Goal: Transaction & Acquisition: Purchase product/service

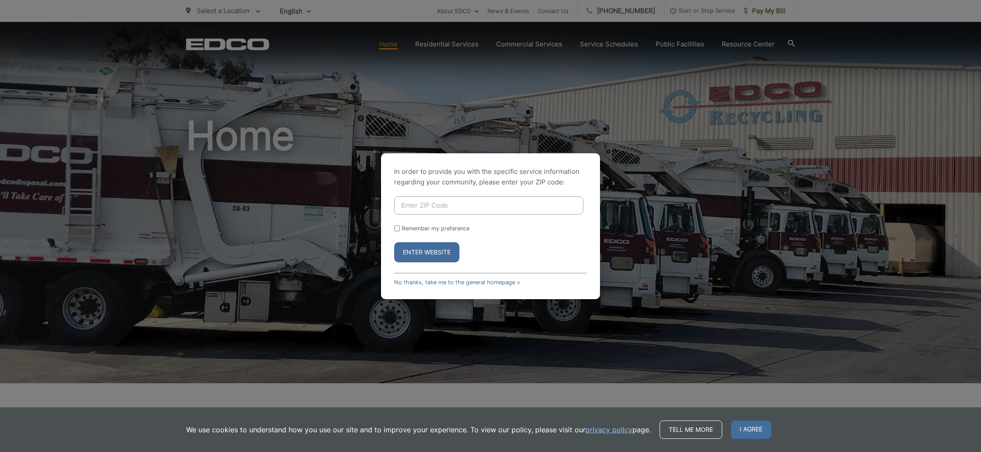
click at [411, 204] on input "Enter ZIP Code" at bounding box center [488, 205] width 189 height 18
type input "92040"
click at [394, 229] on div "In order to provide you with the specific service information regarding your co…" at bounding box center [490, 226] width 219 height 146
click at [396, 228] on input "Remember my preference" at bounding box center [397, 228] width 6 height 6
checkbox input "true"
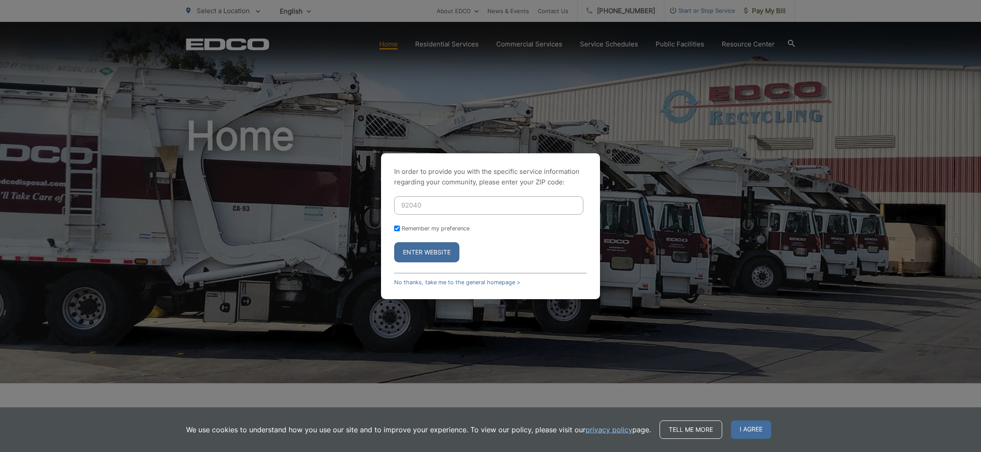
click at [410, 251] on button "Enter Website" at bounding box center [426, 252] width 65 height 20
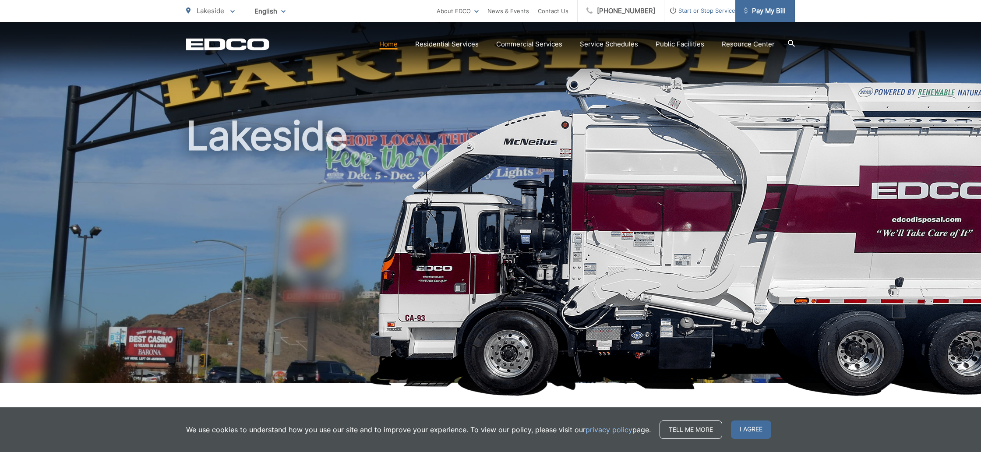
click at [763, 12] on span "Pay My Bill" at bounding box center [765, 11] width 42 height 11
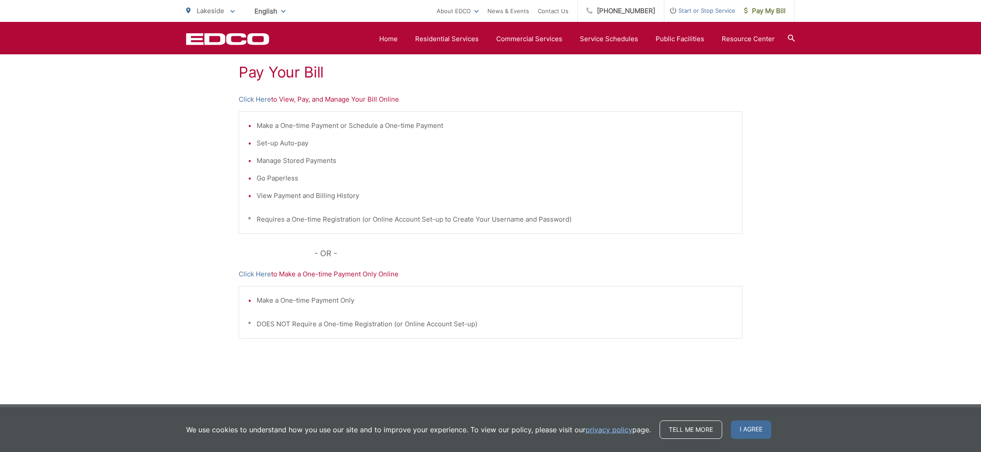
scroll to position [171, 0]
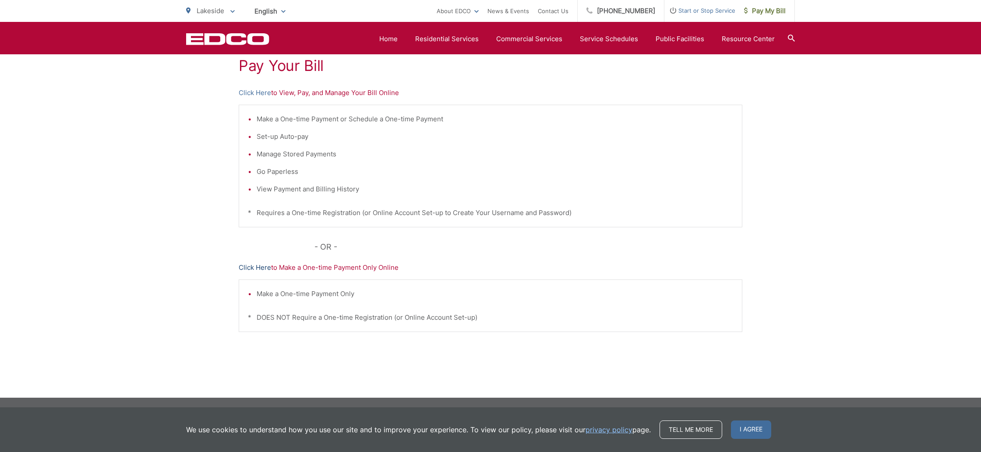
click at [244, 267] on link "Click Here" at bounding box center [255, 267] width 32 height 11
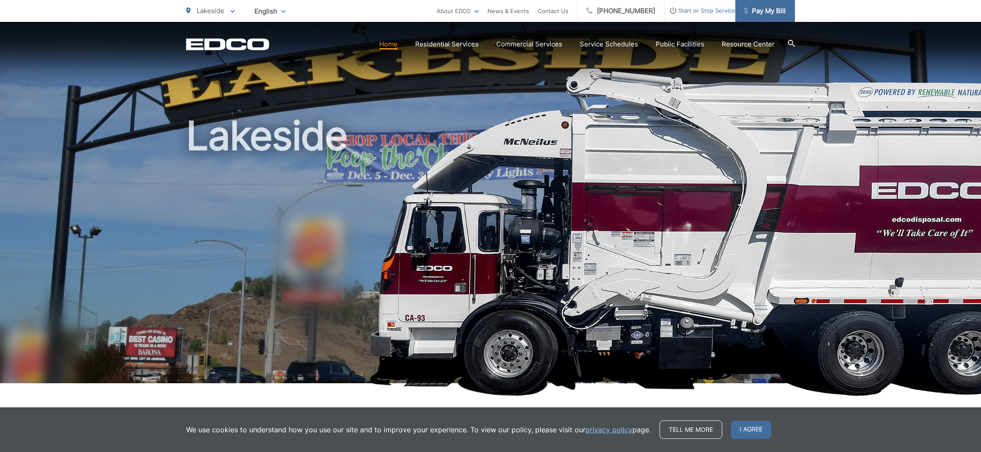
click at [770, 12] on span "Pay My Bill" at bounding box center [765, 11] width 42 height 11
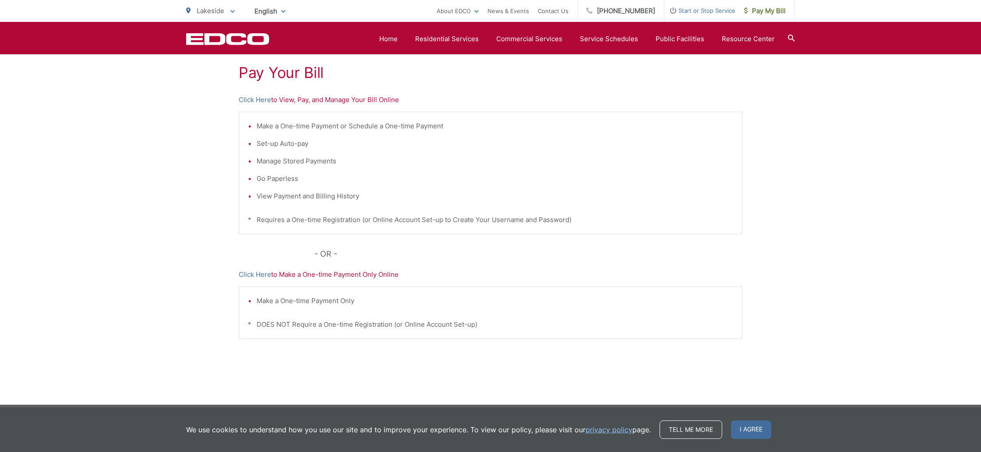
scroll to position [165, 0]
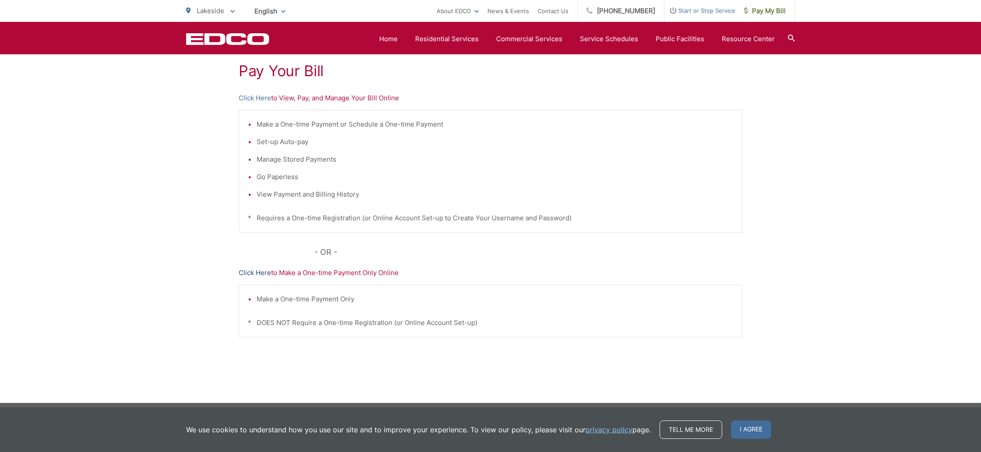
click at [250, 274] on link "Click Here" at bounding box center [255, 272] width 32 height 11
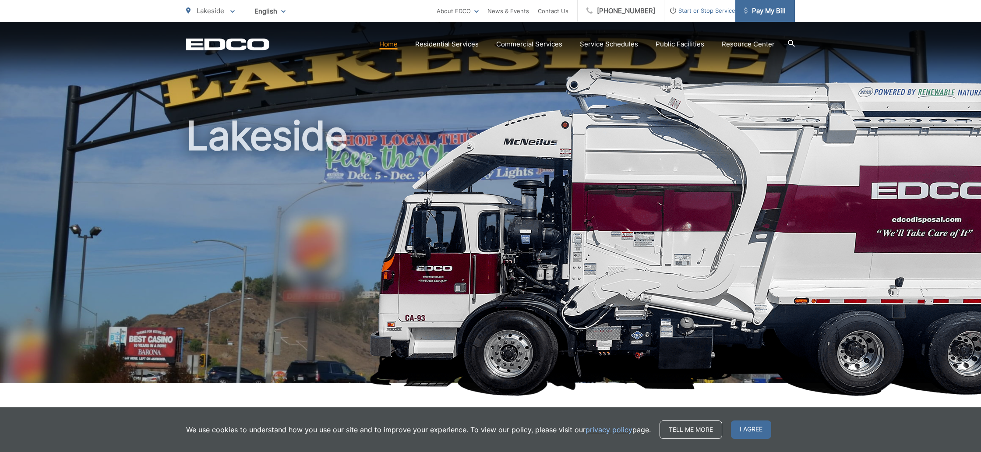
click at [763, 15] on span "Pay My Bill" at bounding box center [765, 11] width 42 height 11
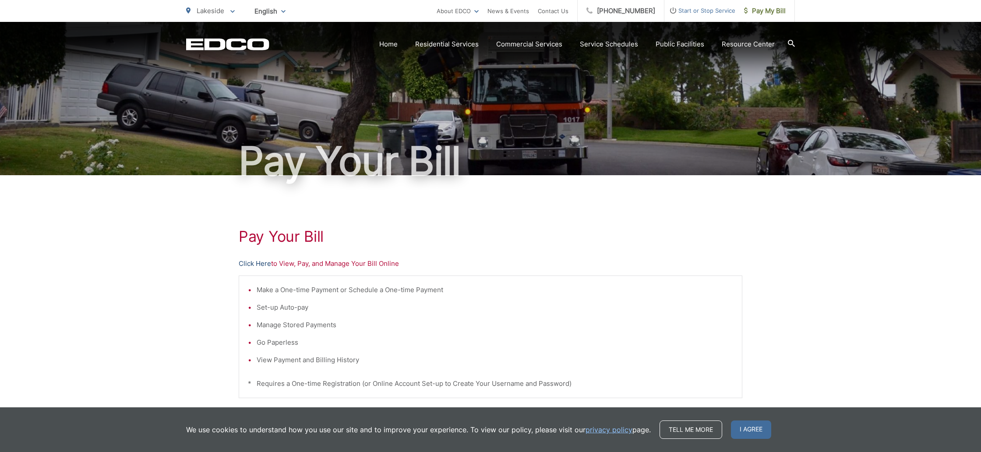
click at [246, 264] on link "Click Here" at bounding box center [255, 263] width 32 height 11
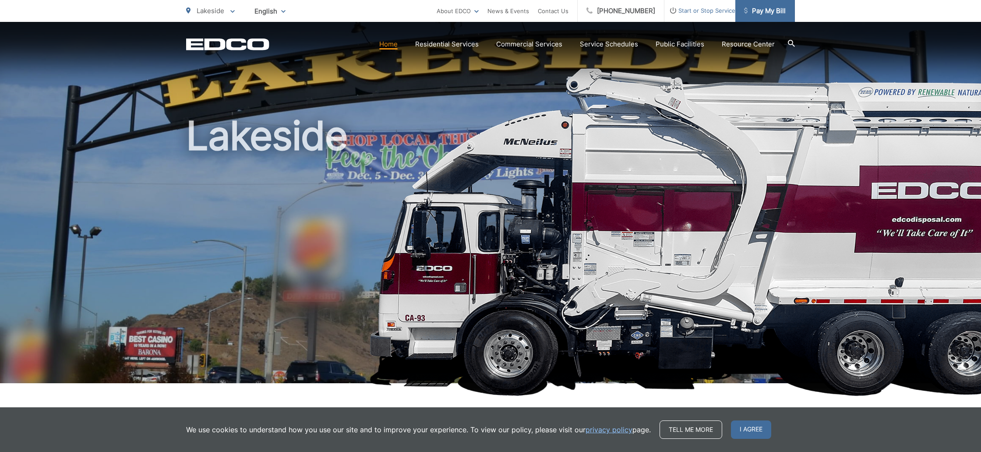
click at [752, 14] on span "Pay My Bill" at bounding box center [765, 11] width 42 height 11
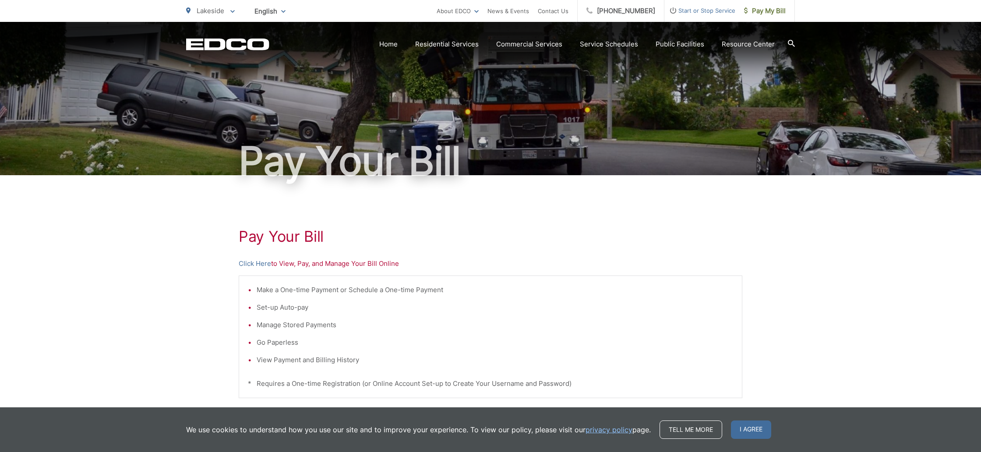
scroll to position [171, 0]
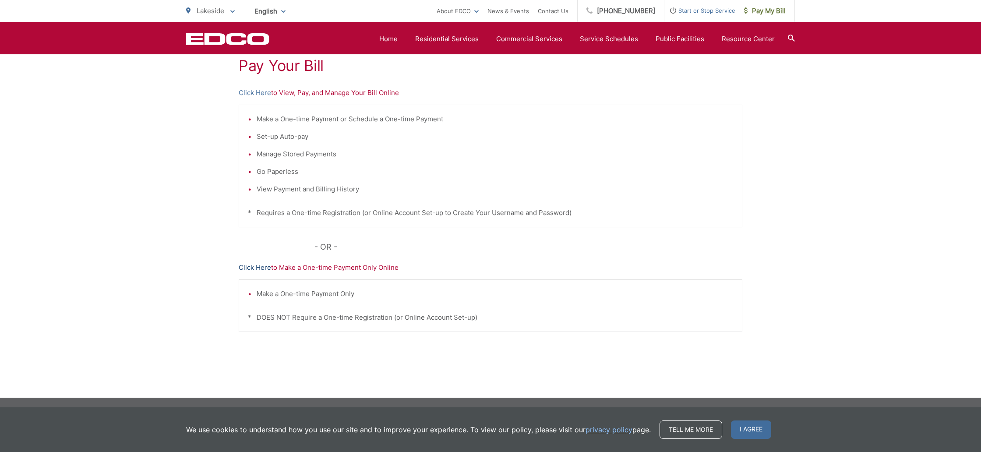
click at [254, 268] on link "Click Here" at bounding box center [255, 267] width 32 height 11
